Goal: Information Seeking & Learning: Learn about a topic

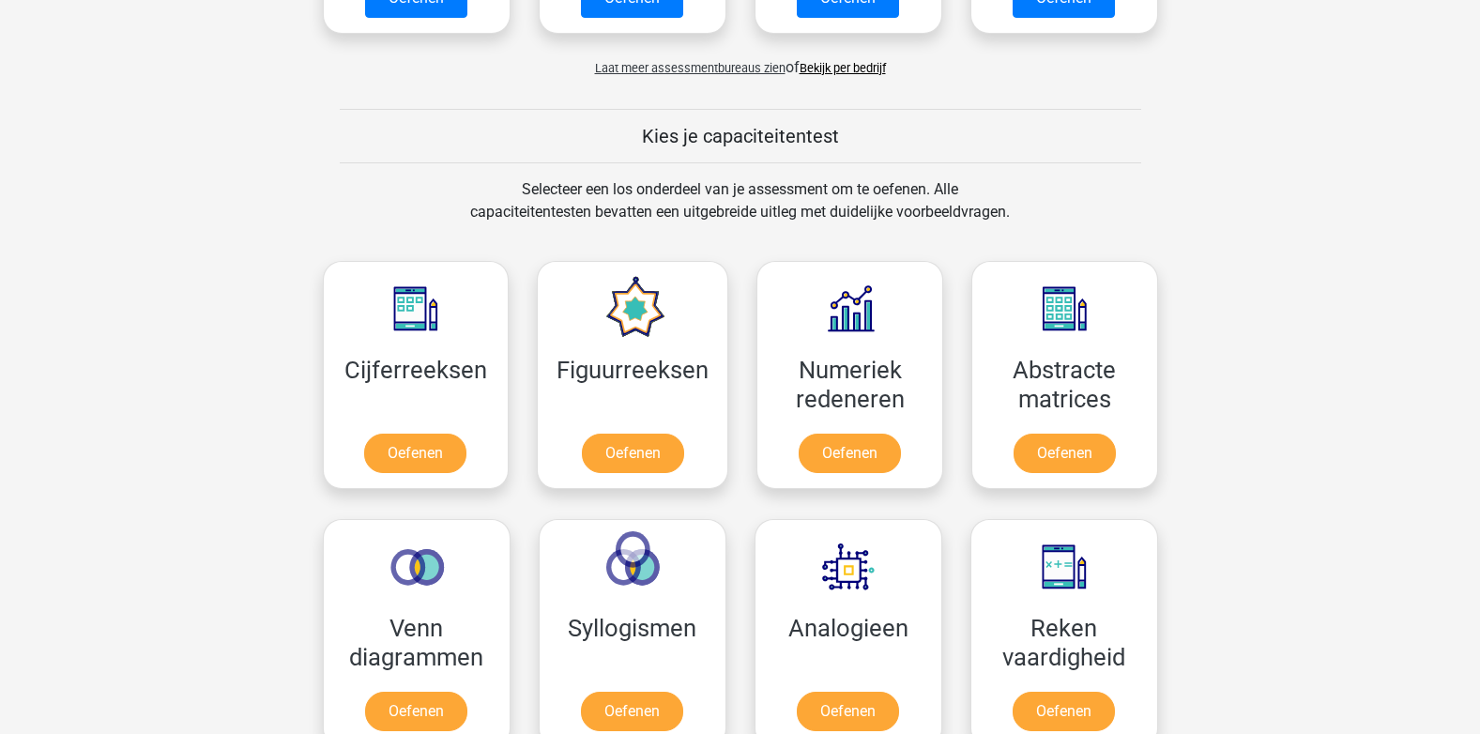
scroll to position [626, 0]
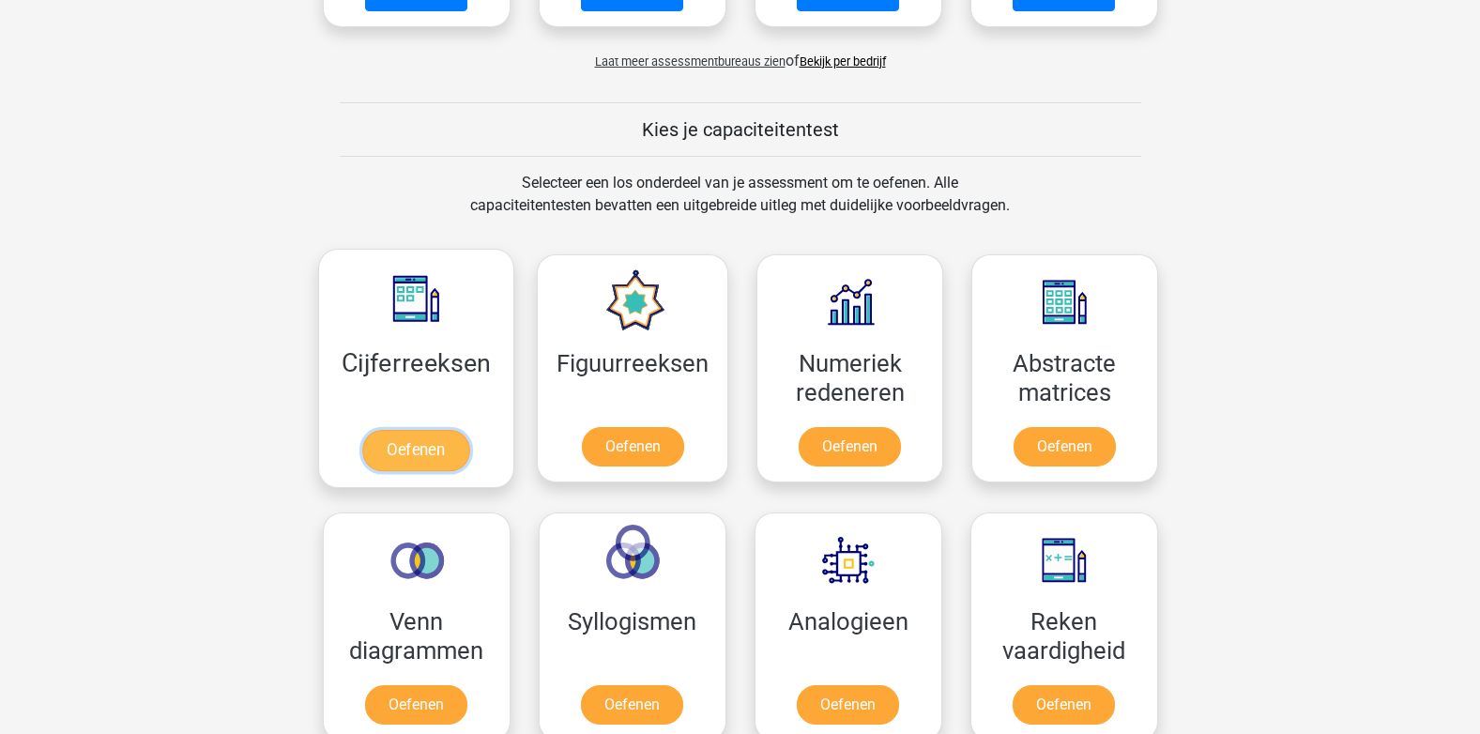
click at [392, 445] on link "Oefenen" at bounding box center [415, 450] width 107 height 41
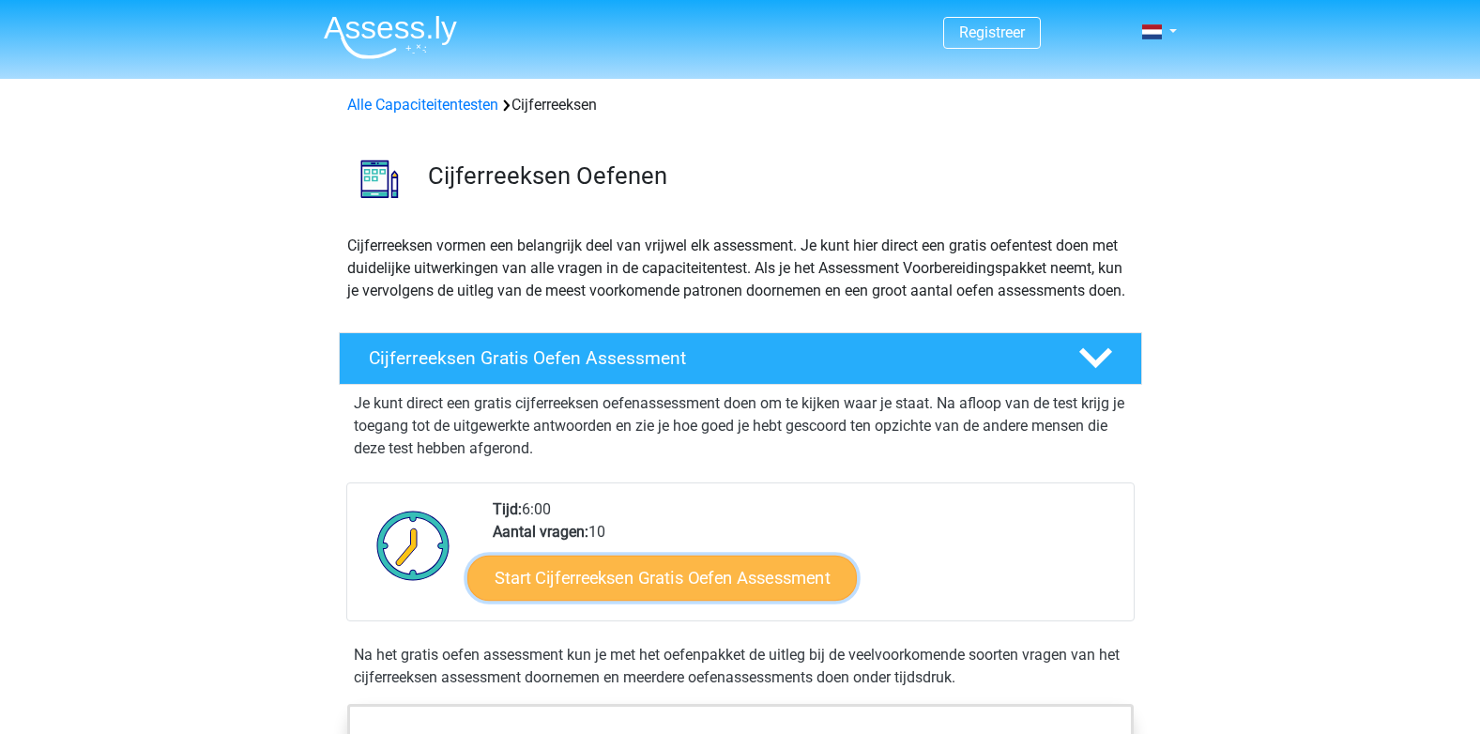
click at [662, 600] on link "Start Cijferreeksen Gratis Oefen Assessment" at bounding box center [661, 577] width 389 height 45
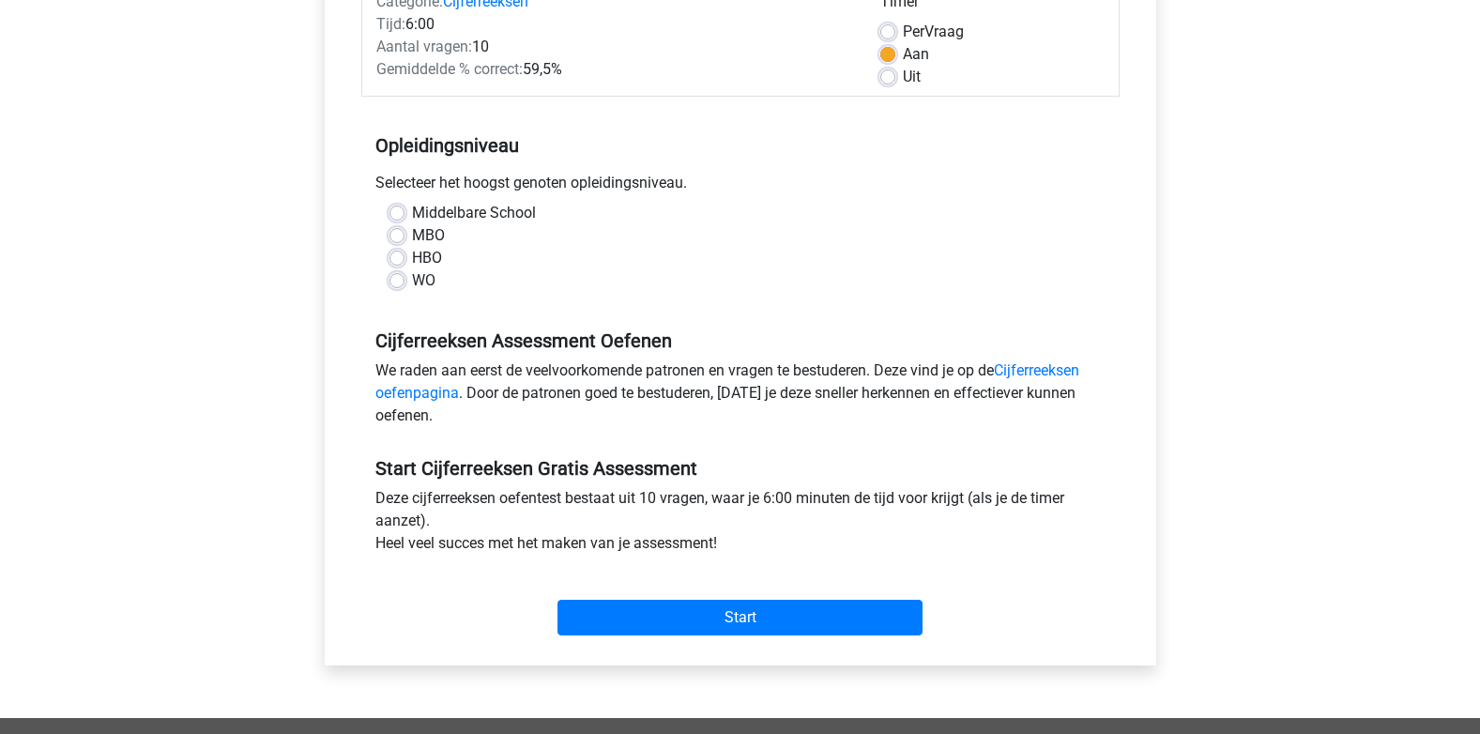
scroll to position [313, 0]
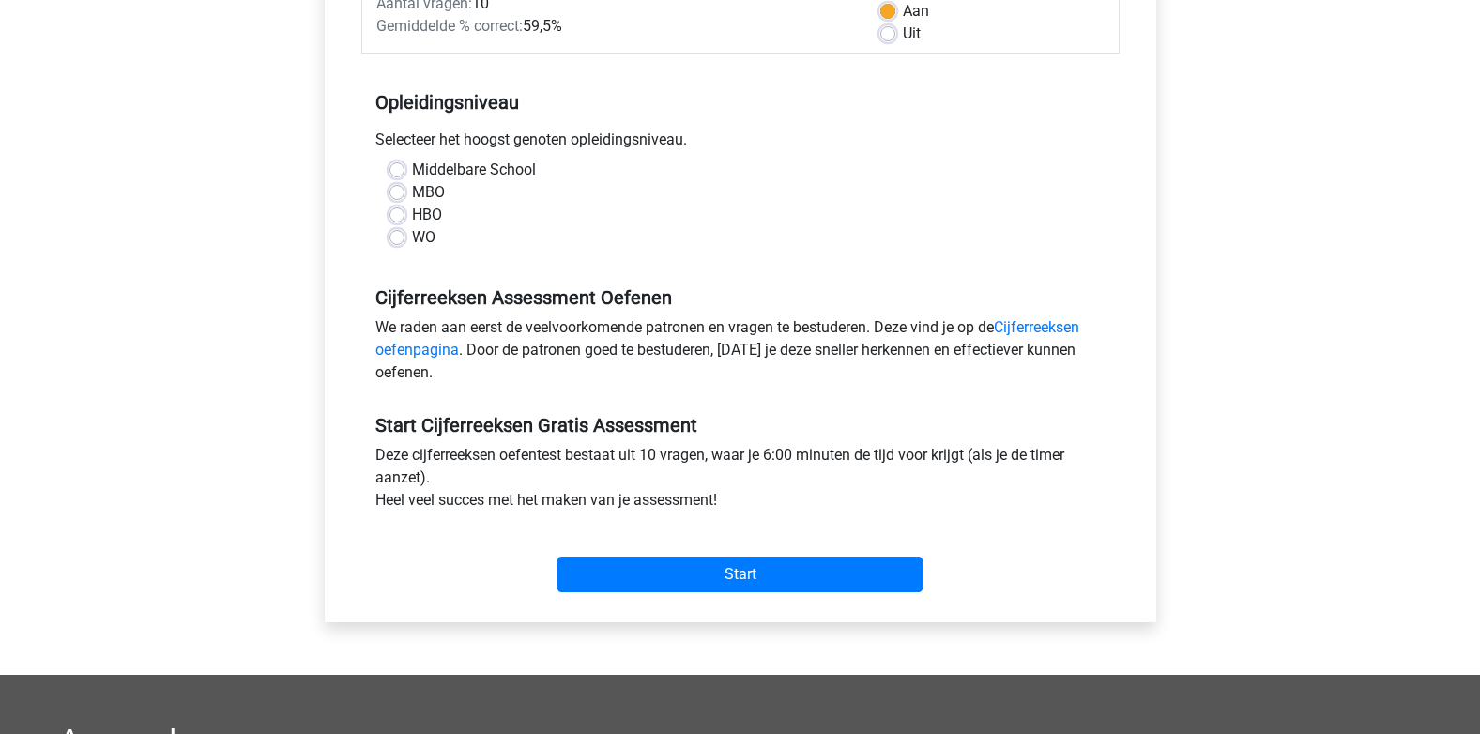
click at [412, 167] on label "Middelbare School" at bounding box center [474, 170] width 124 height 23
click at [400, 167] on input "Middelbare School" at bounding box center [396, 168] width 15 height 19
radio input "true"
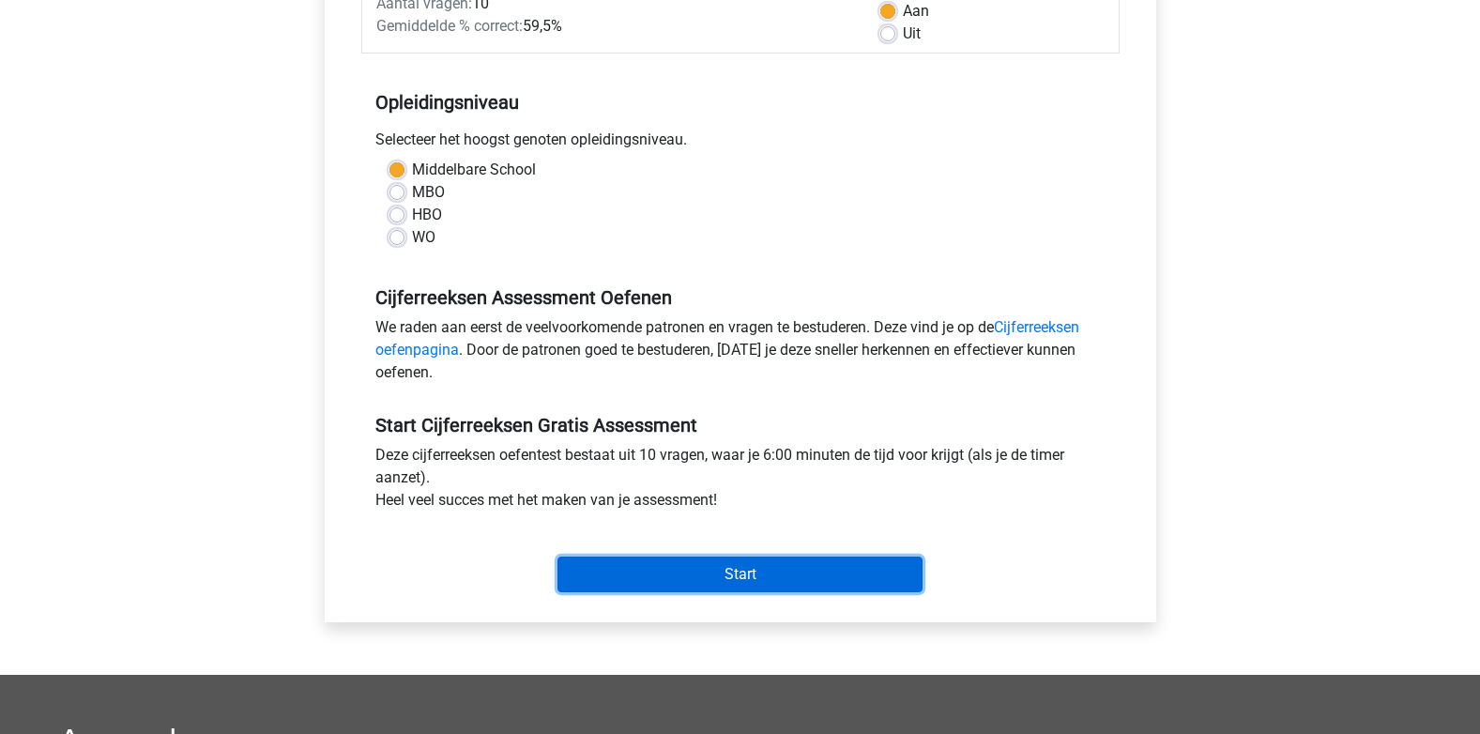
click at [744, 574] on input "Start" at bounding box center [740, 575] width 365 height 36
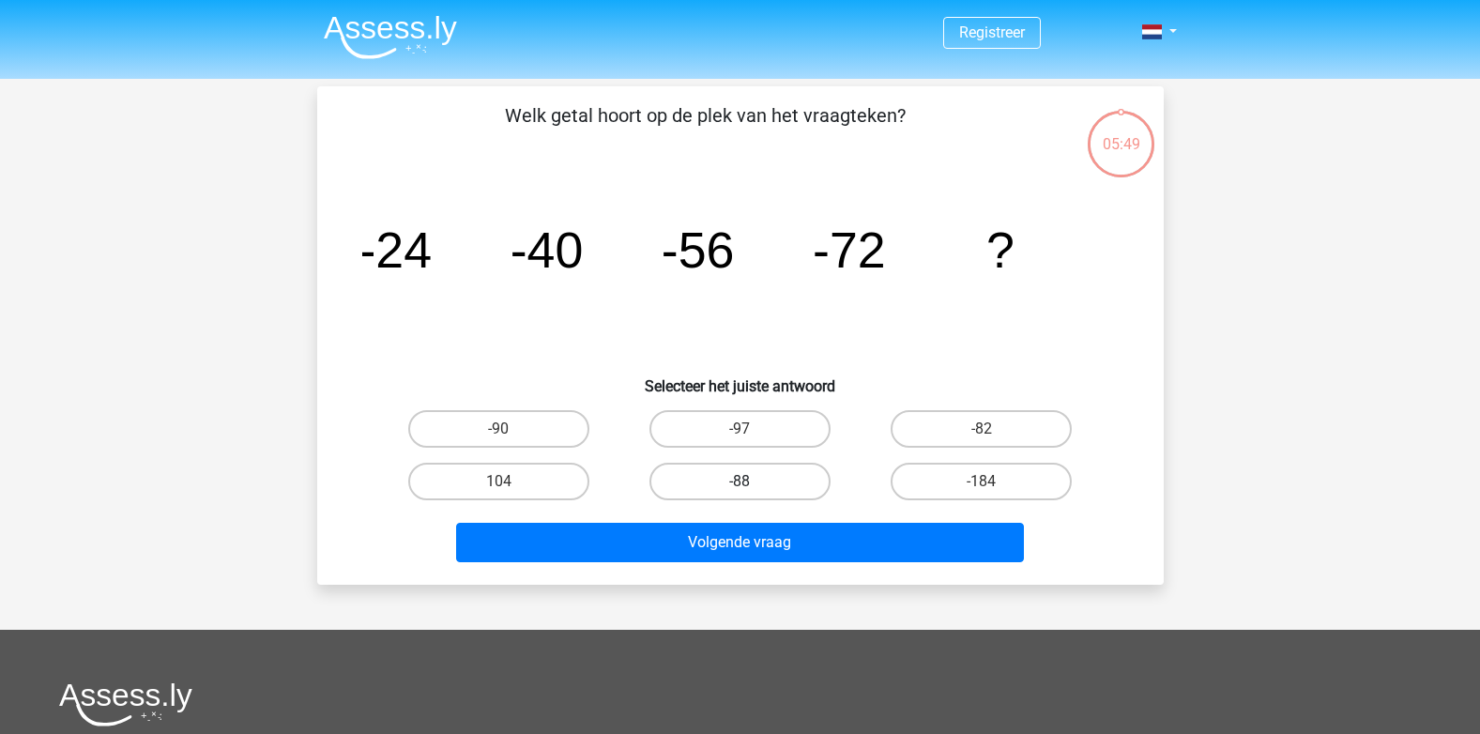
click at [757, 483] on label "-88" at bounding box center [739, 482] width 181 height 38
click at [752, 483] on input "-88" at bounding box center [746, 487] width 12 height 12
radio input "true"
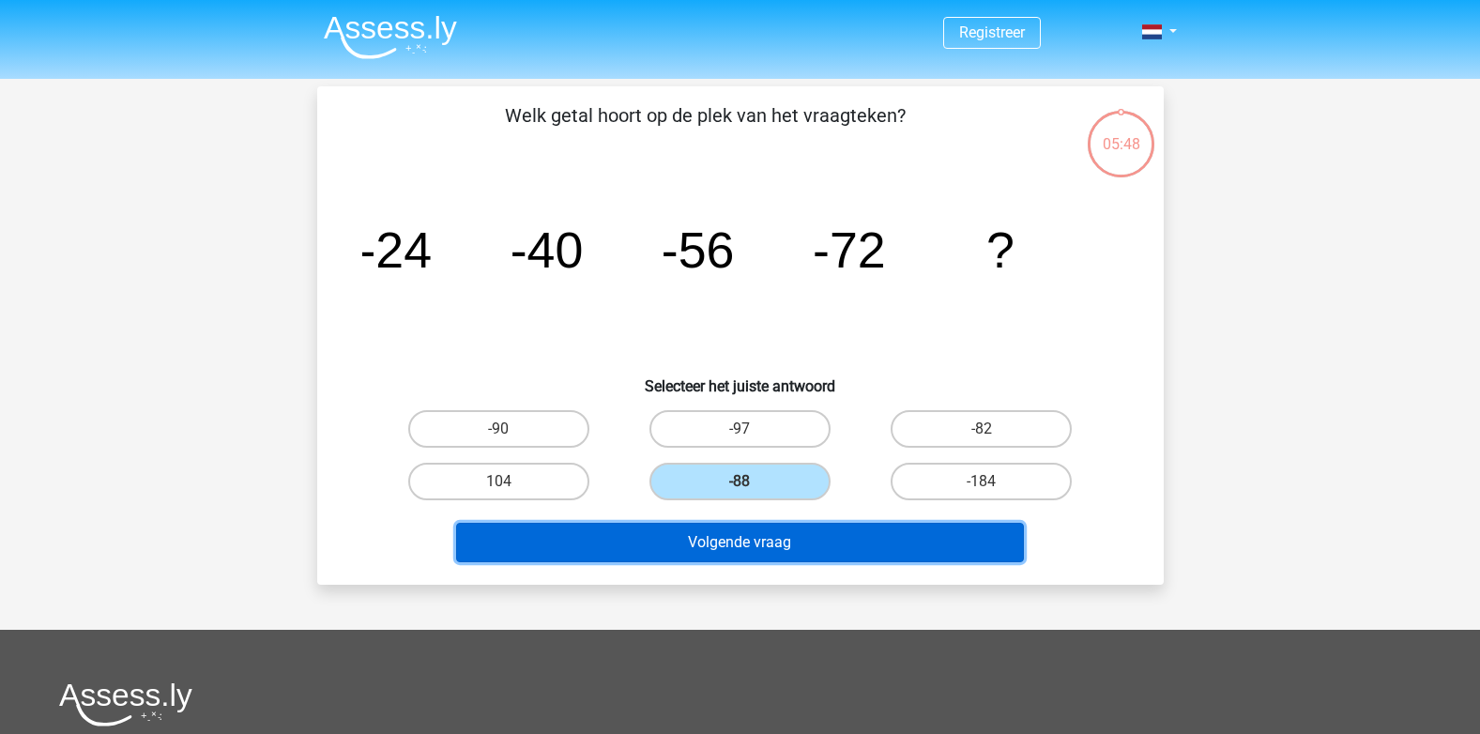
click at [742, 538] on button "Volgende vraag" at bounding box center [740, 542] width 568 height 39
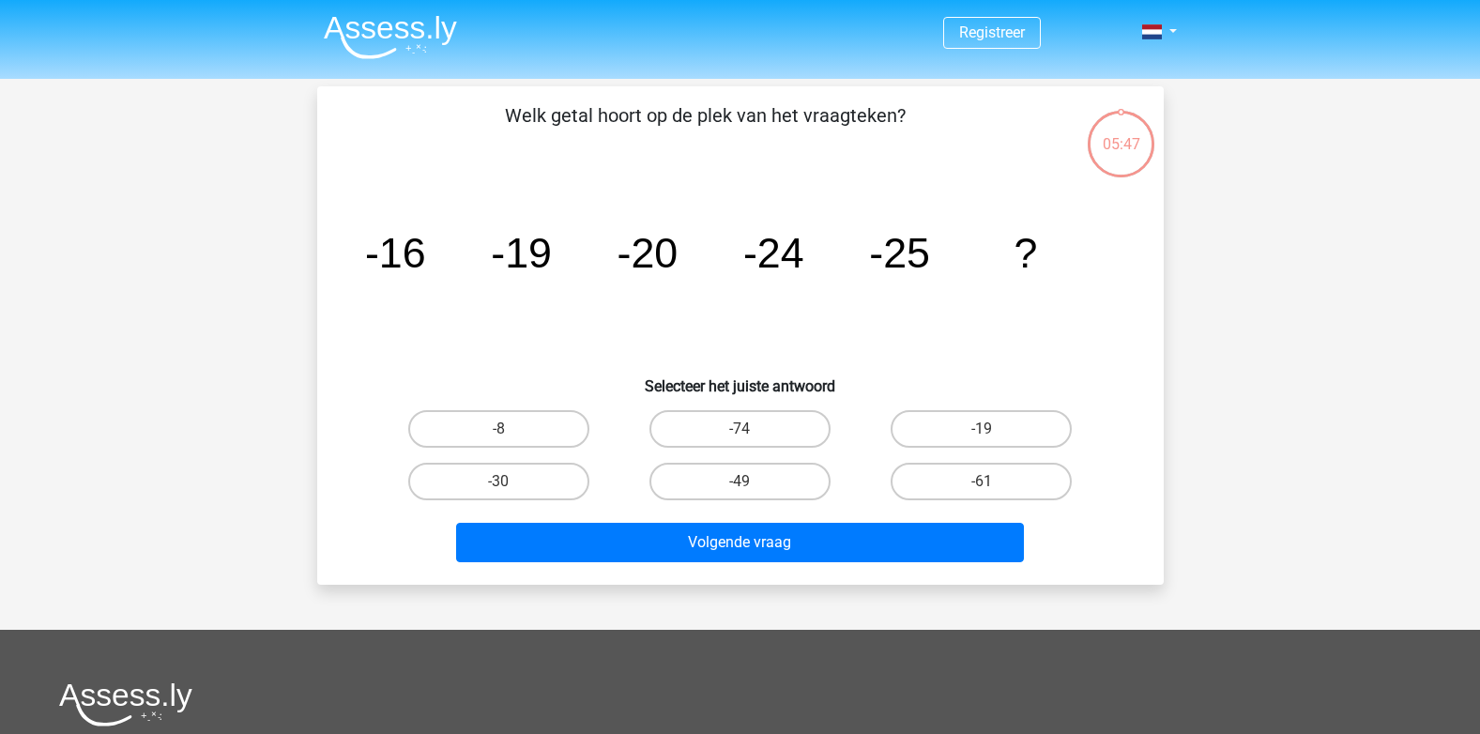
scroll to position [86, 0]
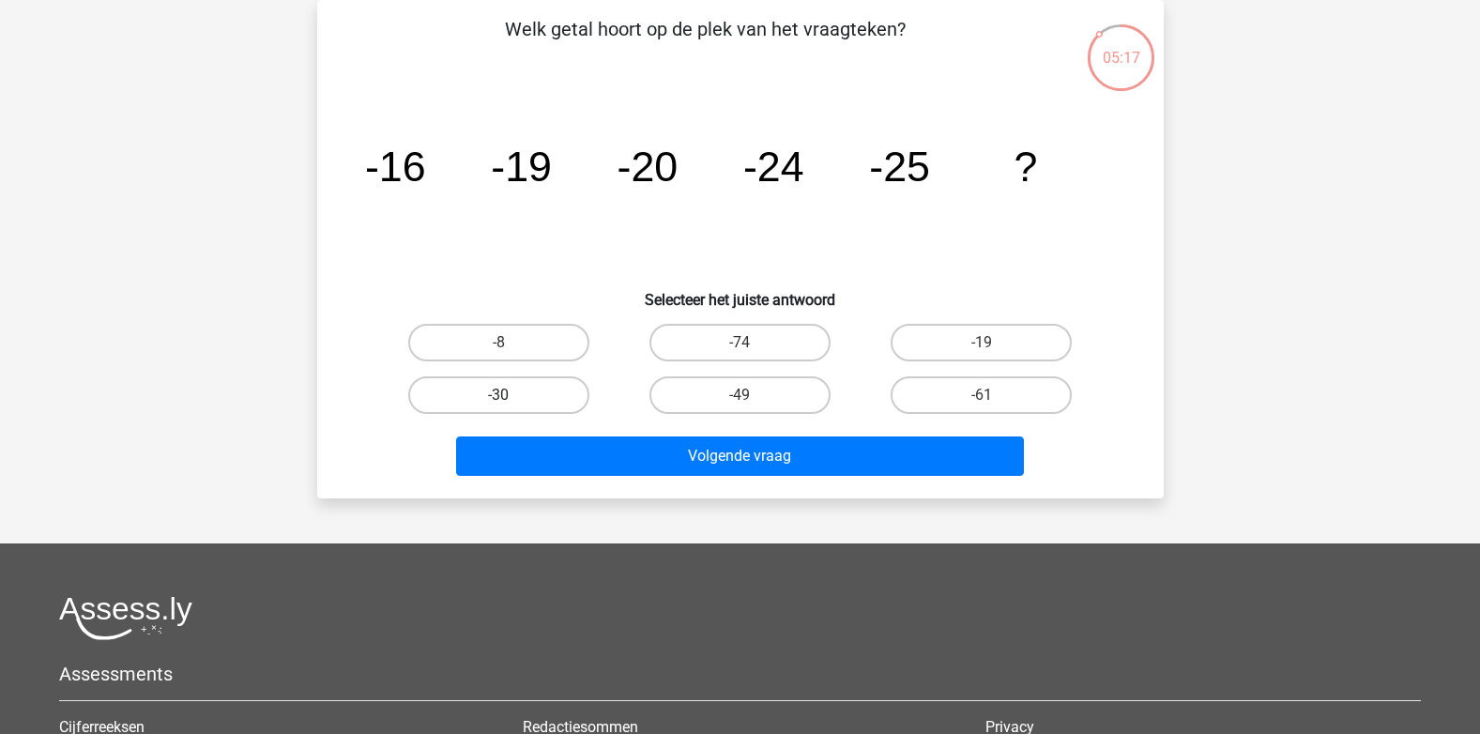
click at [481, 389] on label "-30" at bounding box center [498, 395] width 181 height 38
click at [498, 395] on input "-30" at bounding box center [504, 401] width 12 height 12
radio input "true"
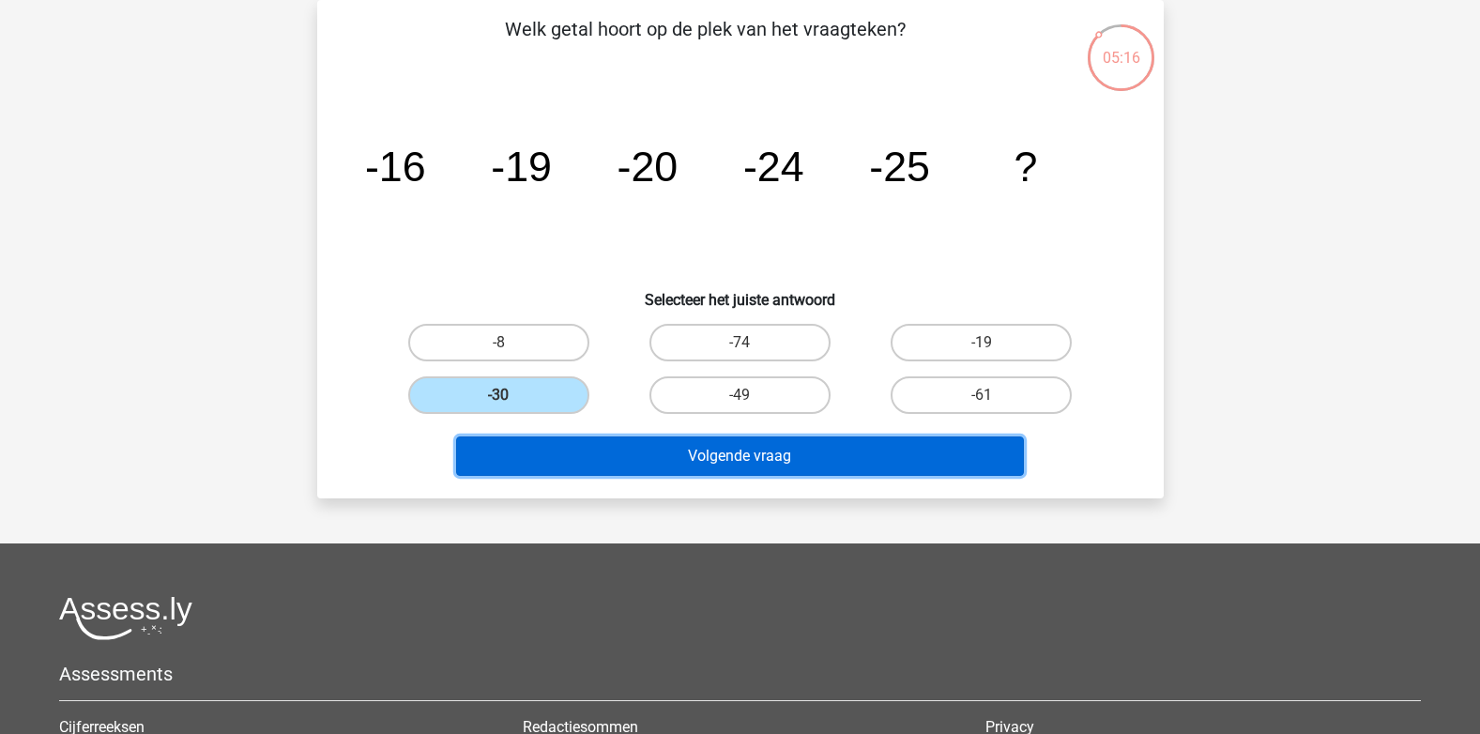
click at [726, 443] on button "Volgende vraag" at bounding box center [740, 455] width 568 height 39
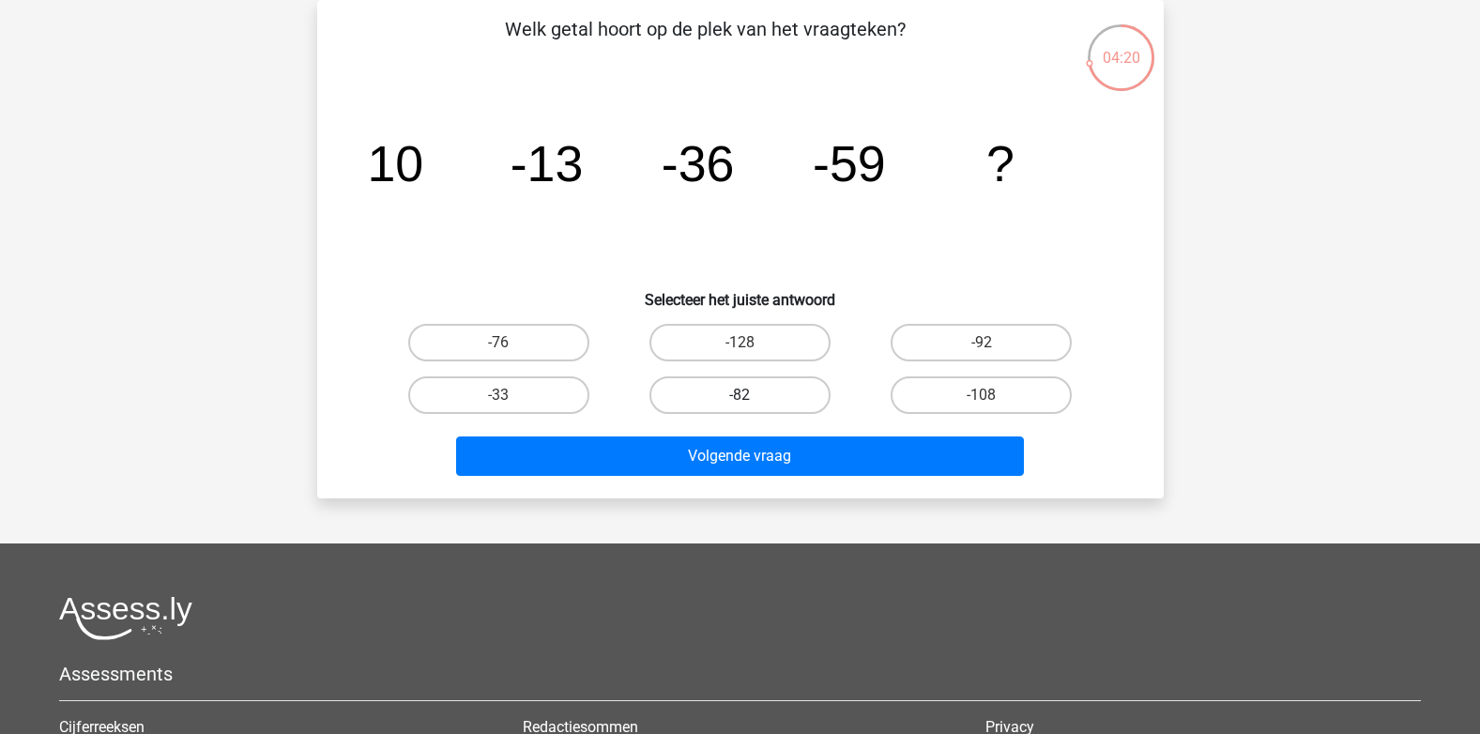
click at [766, 386] on label "-82" at bounding box center [739, 395] width 181 height 38
click at [752, 395] on input "-82" at bounding box center [746, 401] width 12 height 12
radio input "true"
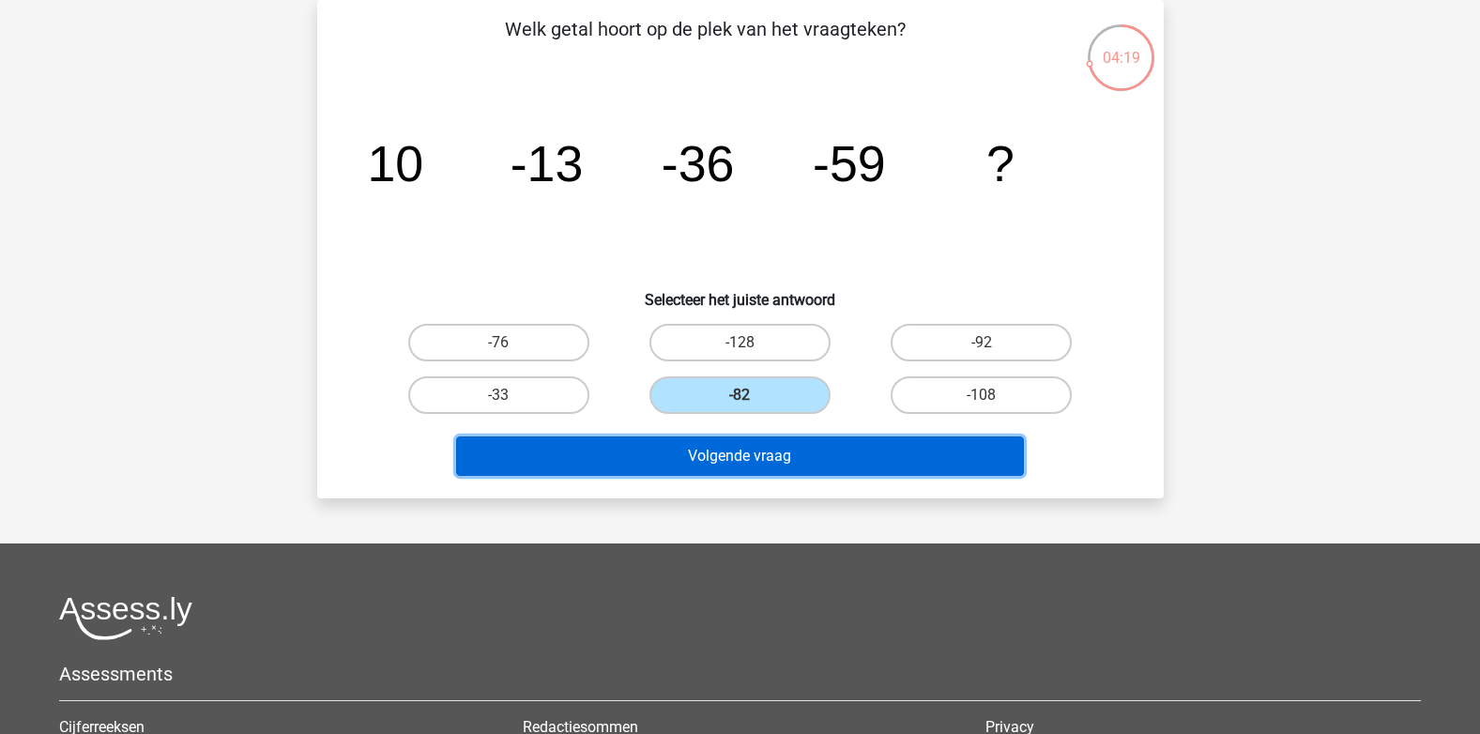
click at [754, 459] on button "Volgende vraag" at bounding box center [740, 455] width 568 height 39
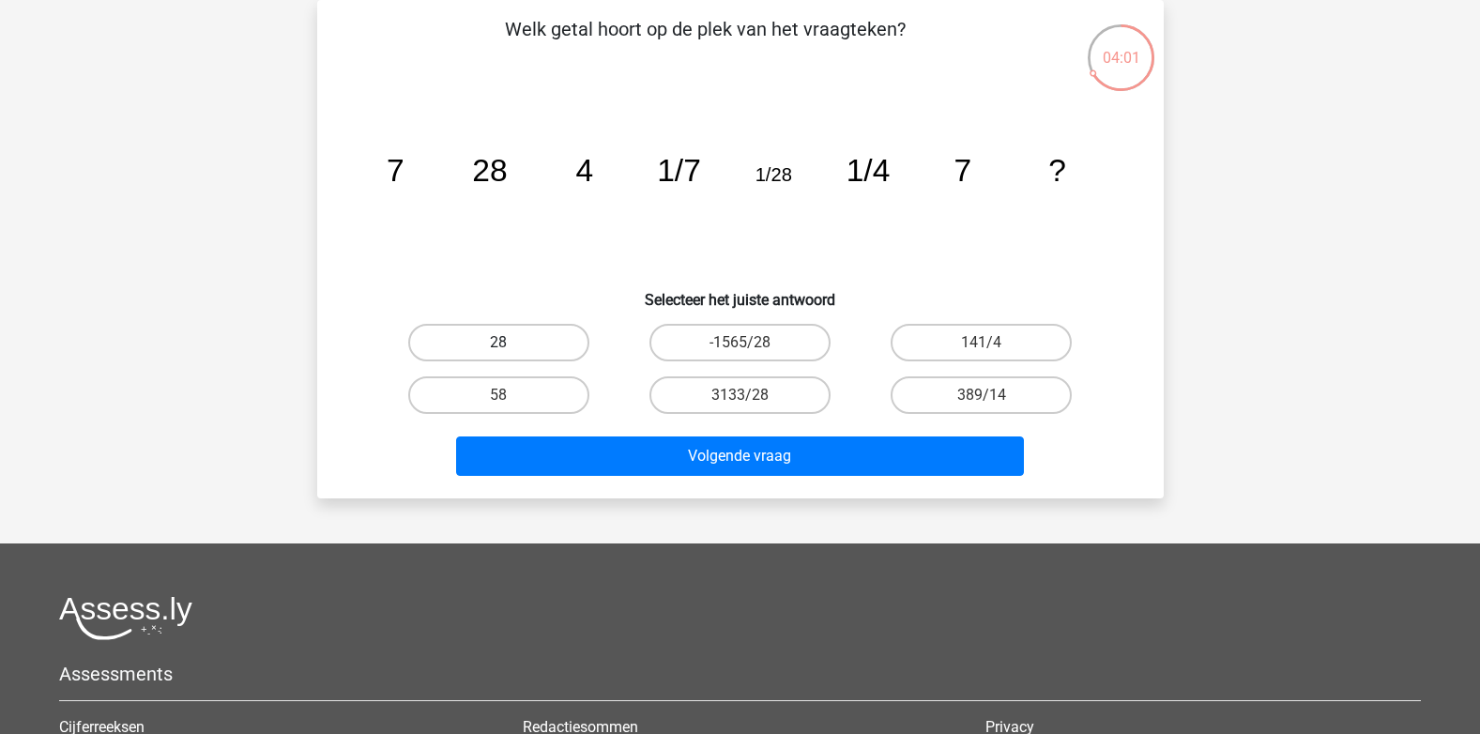
click at [514, 336] on label "28" at bounding box center [498, 343] width 181 height 38
click at [511, 343] on input "28" at bounding box center [504, 349] width 12 height 12
radio input "true"
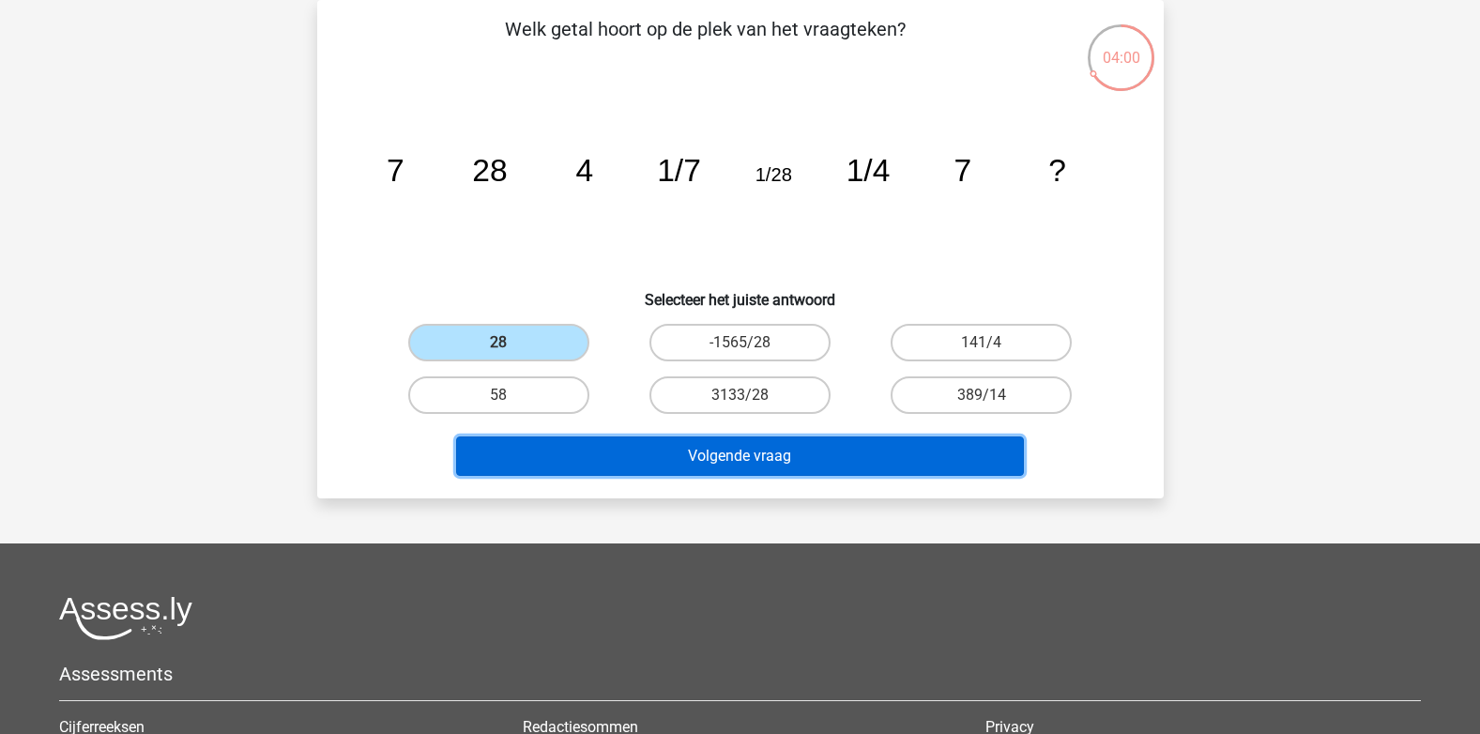
click at [779, 451] on button "Volgende vraag" at bounding box center [740, 455] width 568 height 39
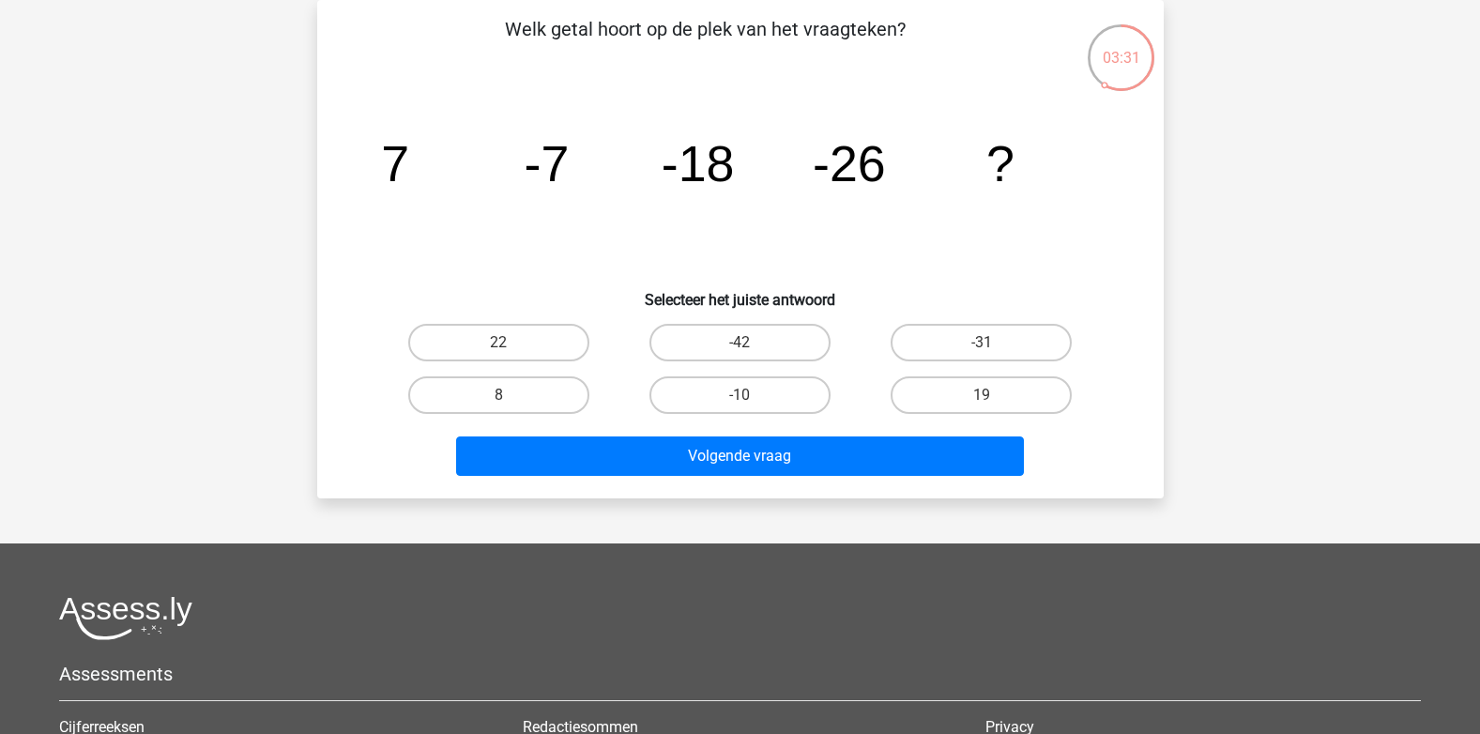
click at [991, 343] on input "-31" at bounding box center [988, 349] width 12 height 12
radio input "true"
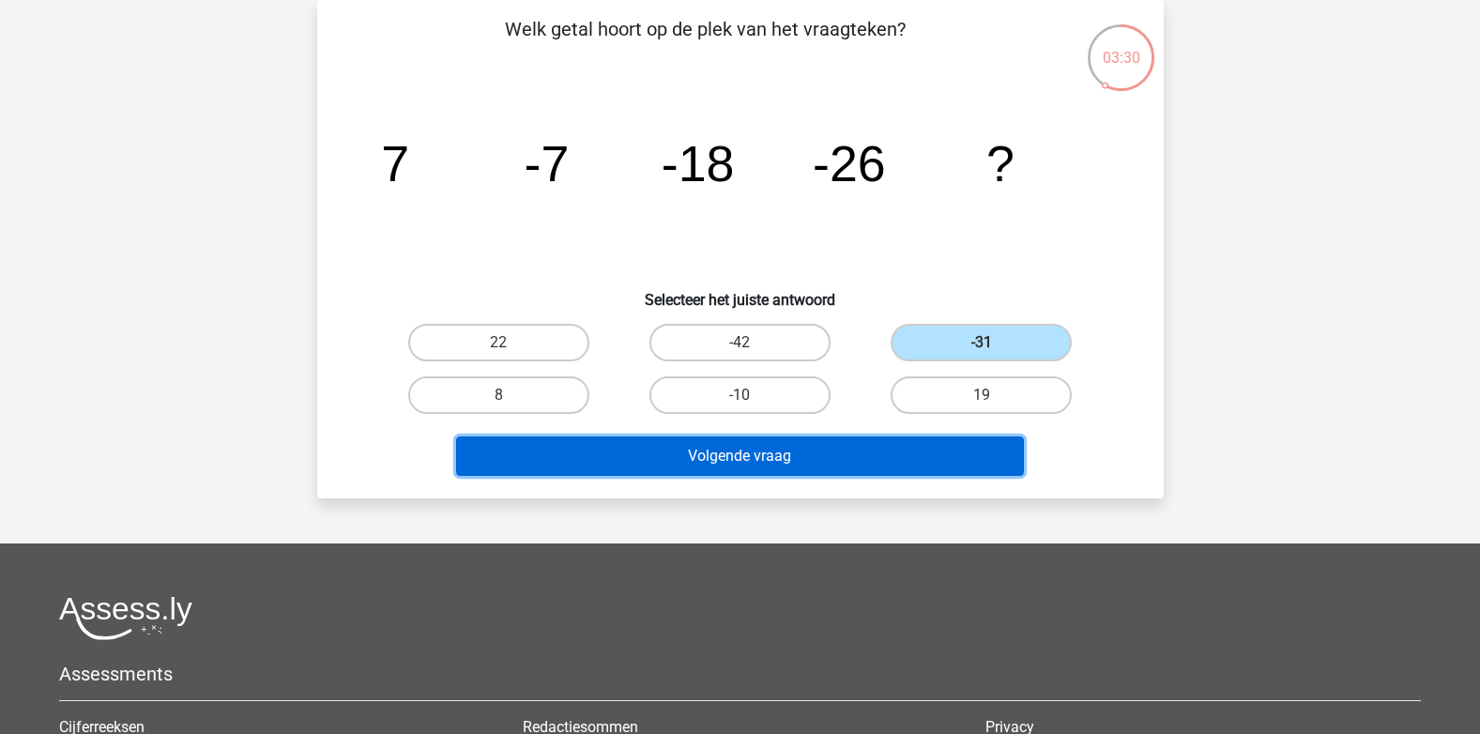
click at [770, 455] on button "Volgende vraag" at bounding box center [740, 455] width 568 height 39
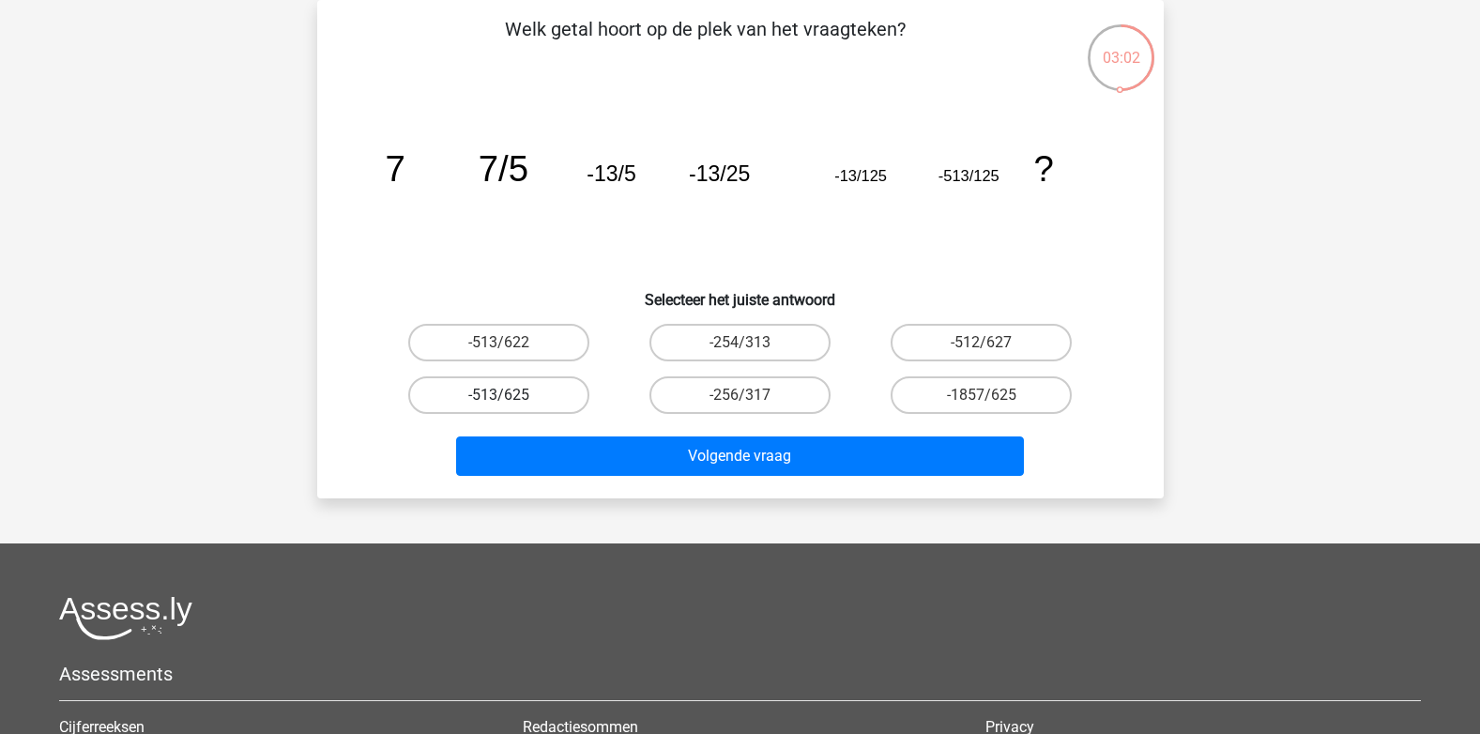
click at [535, 396] on label "-513/625" at bounding box center [498, 395] width 181 height 38
click at [511, 396] on input "-513/625" at bounding box center [504, 401] width 12 height 12
radio input "true"
click at [744, 428] on div "Volgende vraag" at bounding box center [740, 452] width 787 height 62
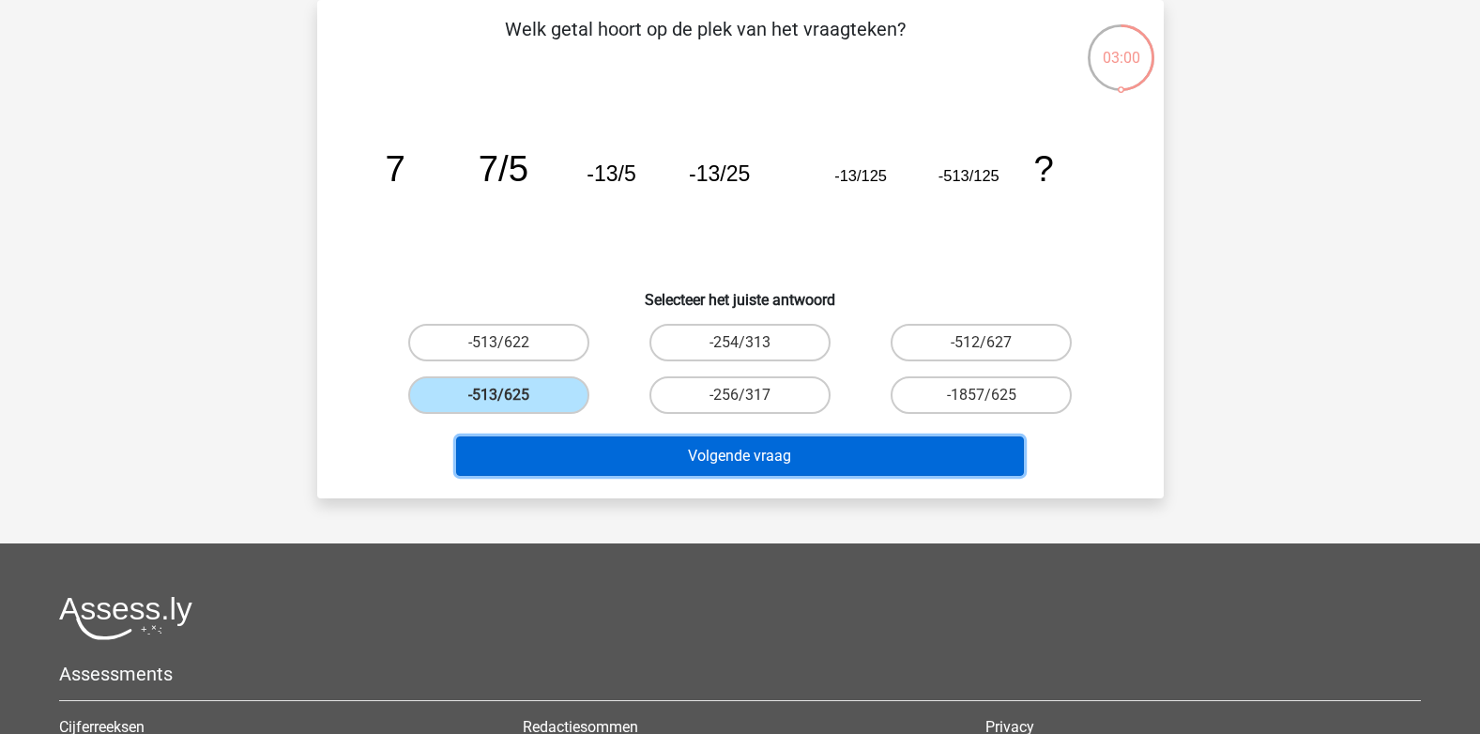
click at [751, 452] on button "Volgende vraag" at bounding box center [740, 455] width 568 height 39
